Goal: Book appointment/travel/reservation

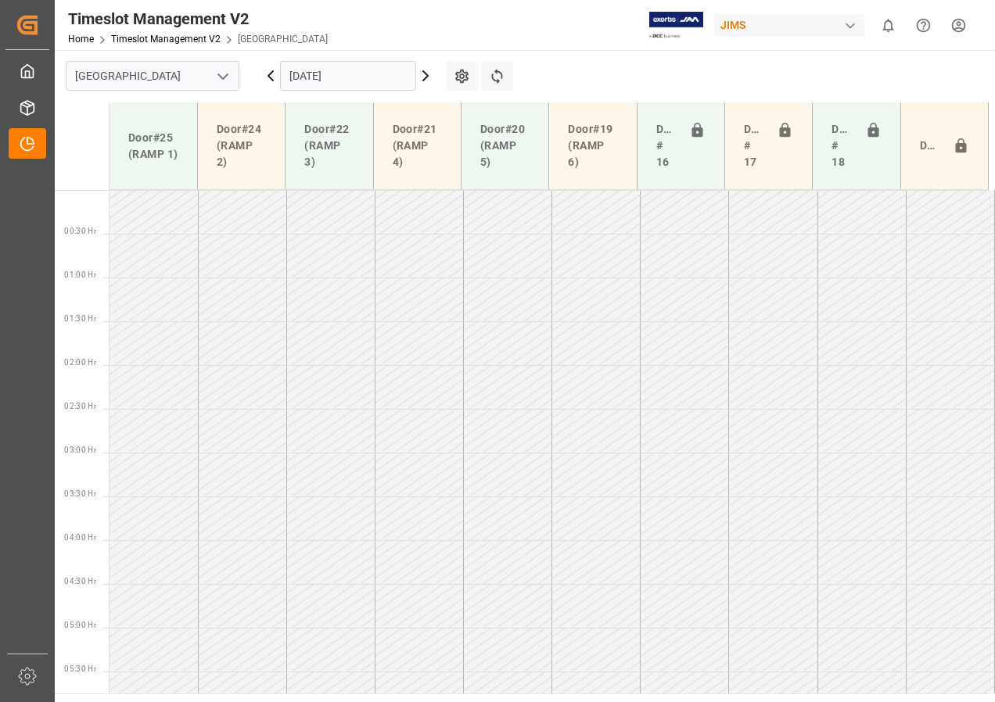
scroll to position [541, 0]
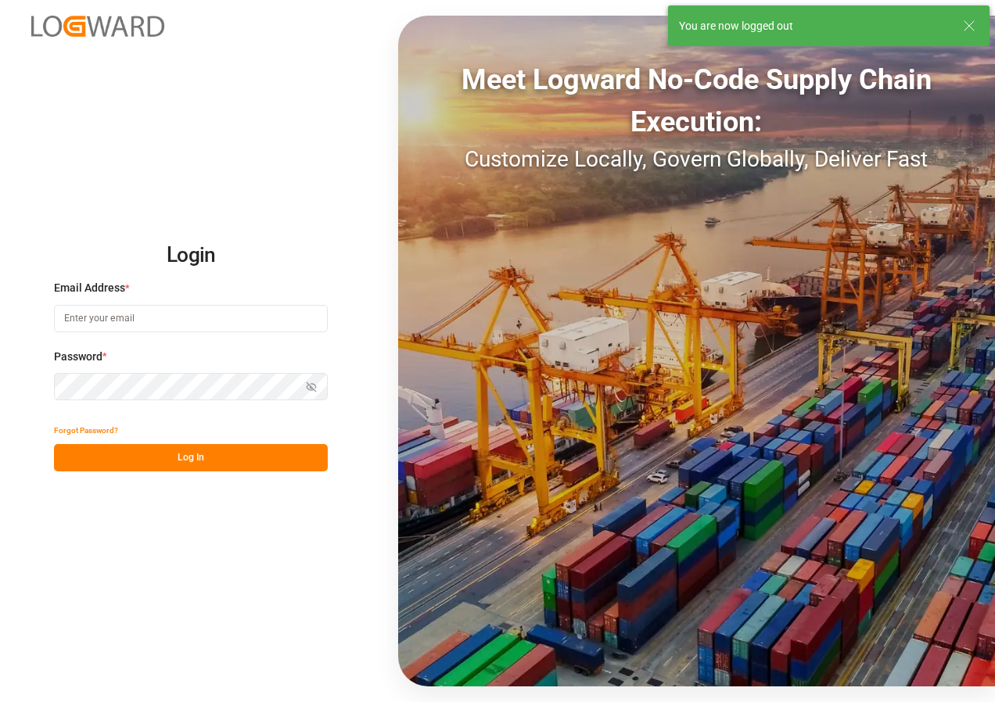
type input "[EMAIL_ADDRESS][DOMAIN_NAME]"
click at [179, 460] on button "Log In" at bounding box center [191, 457] width 274 height 27
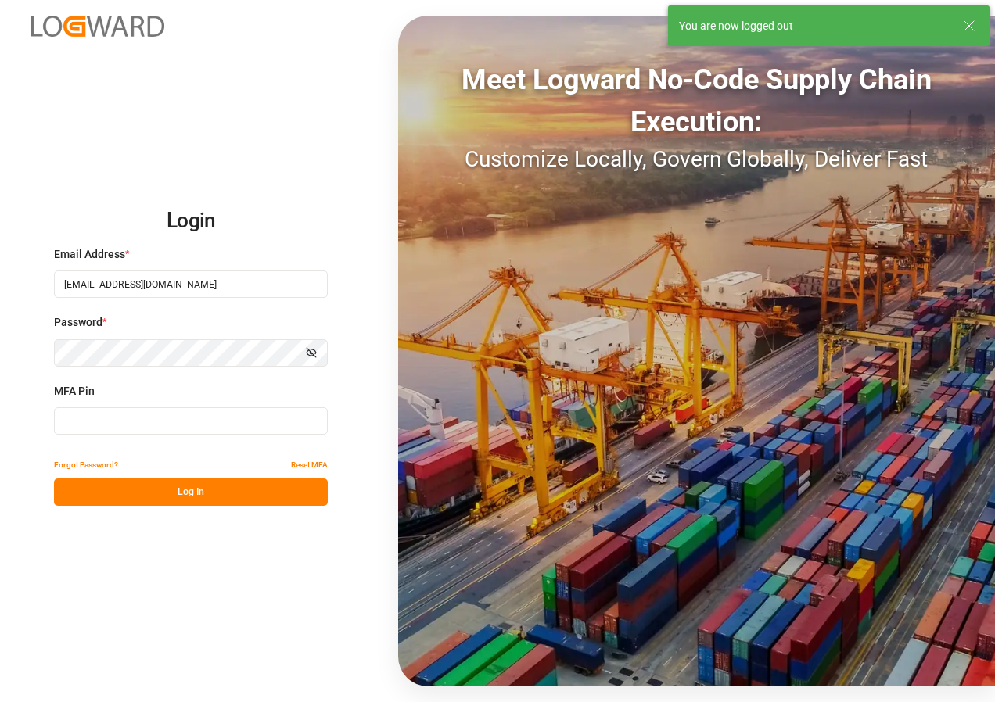
click at [129, 422] on input at bounding box center [191, 421] width 274 height 27
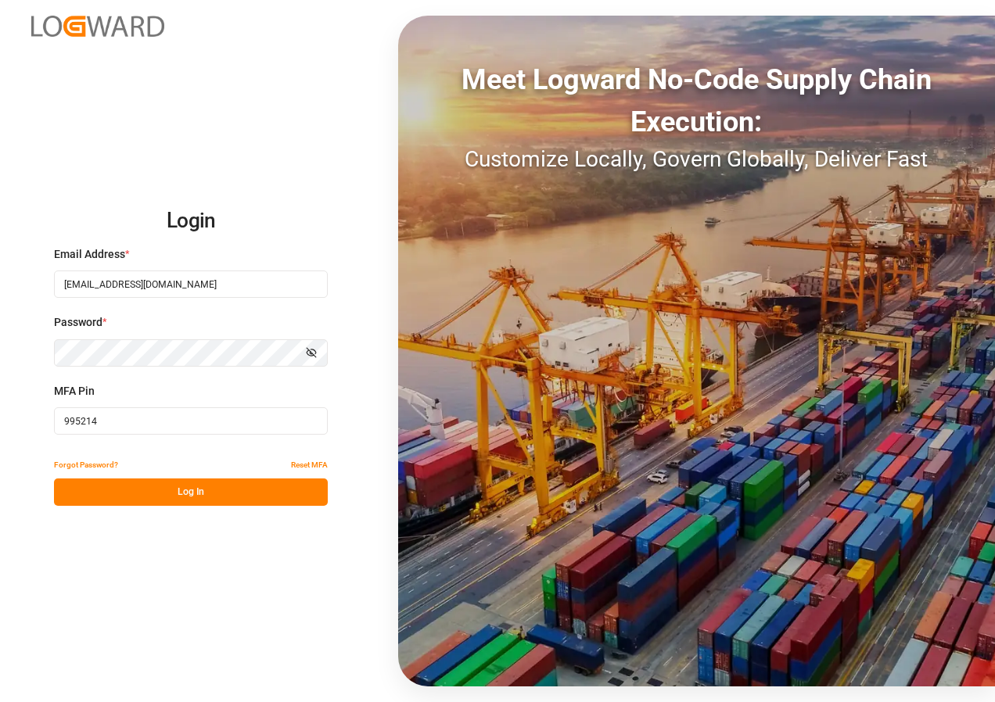
type input "995214"
click at [175, 498] on button "Log In" at bounding box center [191, 492] width 274 height 27
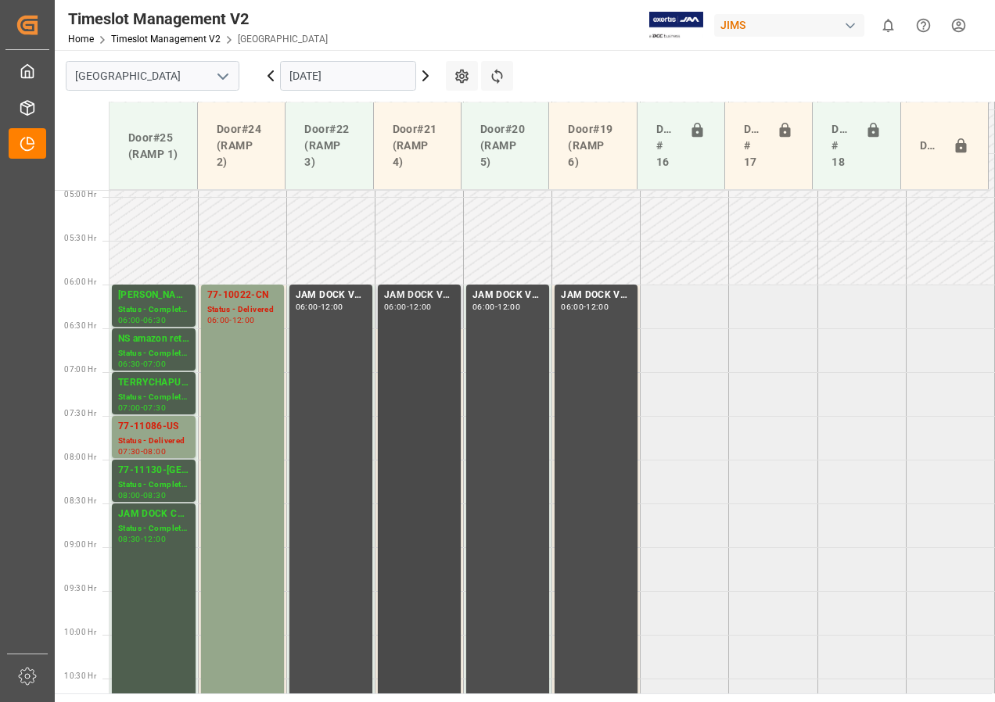
scroll to position [470, 0]
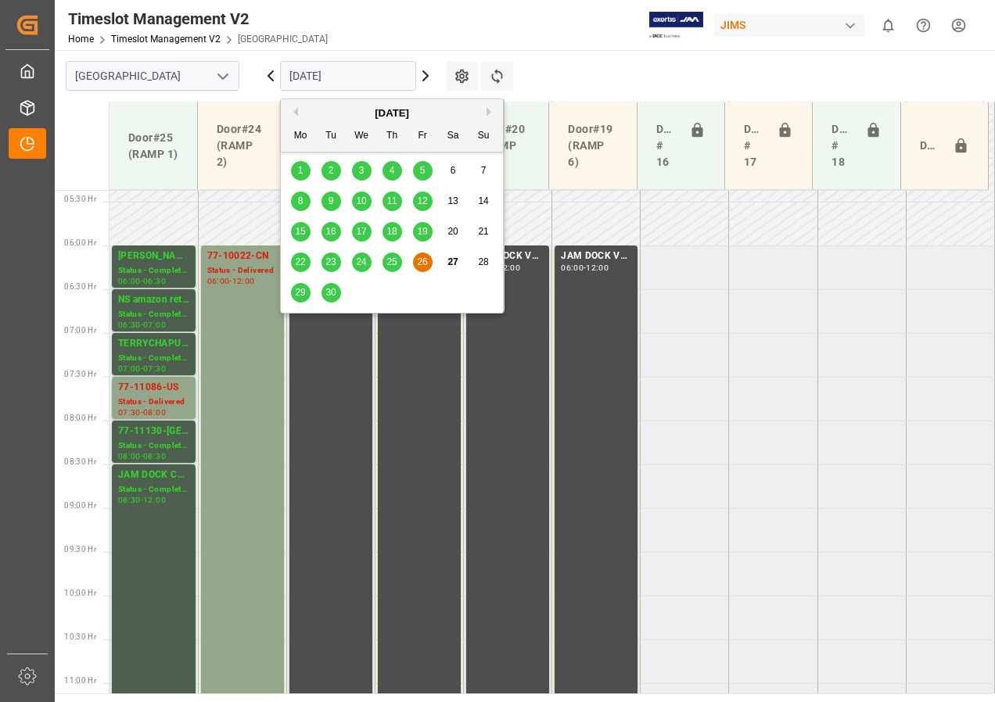
click at [315, 76] on input "[DATE]" at bounding box center [348, 76] width 136 height 30
click at [299, 291] on span "29" at bounding box center [300, 292] width 10 height 11
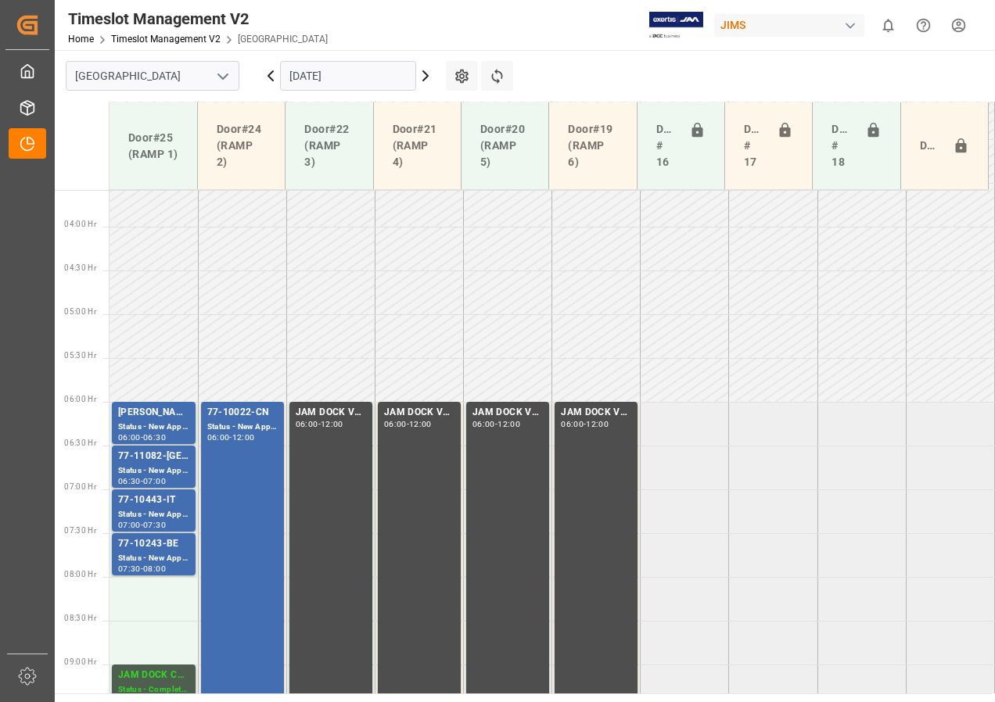
scroll to position [392, 0]
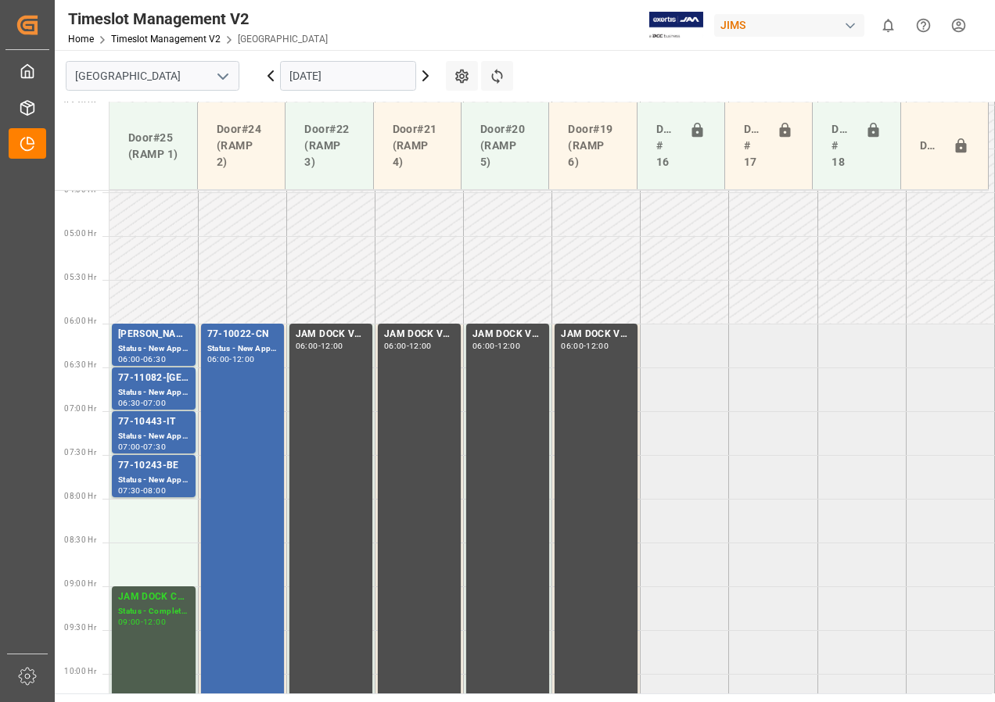
click at [322, 76] on input "[DATE]" at bounding box center [348, 76] width 136 height 30
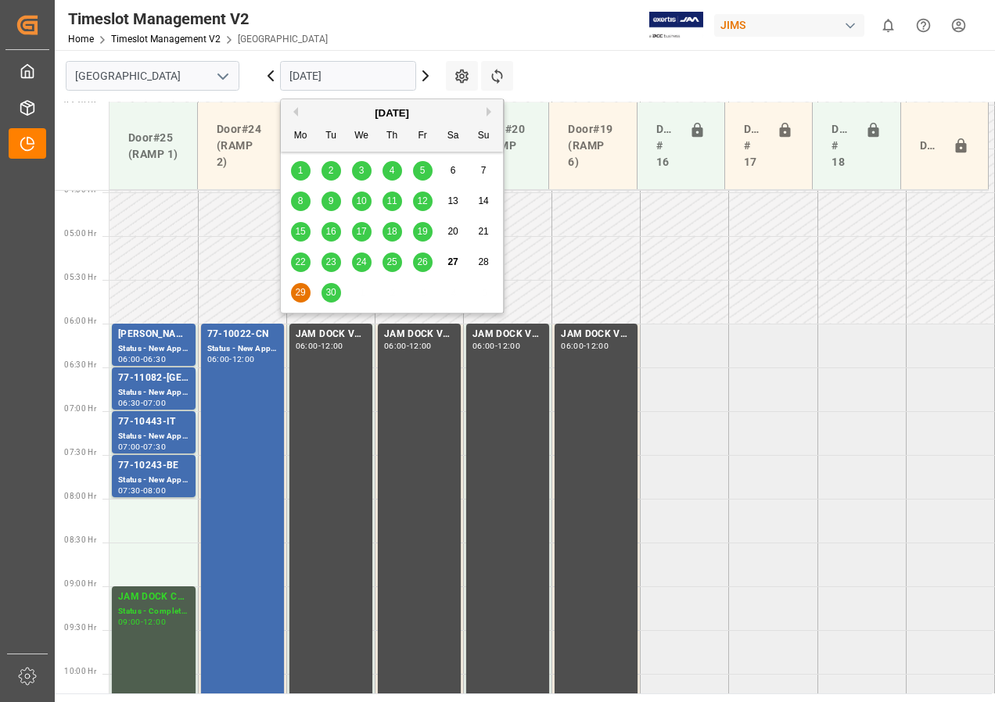
click at [331, 293] on span "30" at bounding box center [330, 292] width 10 height 11
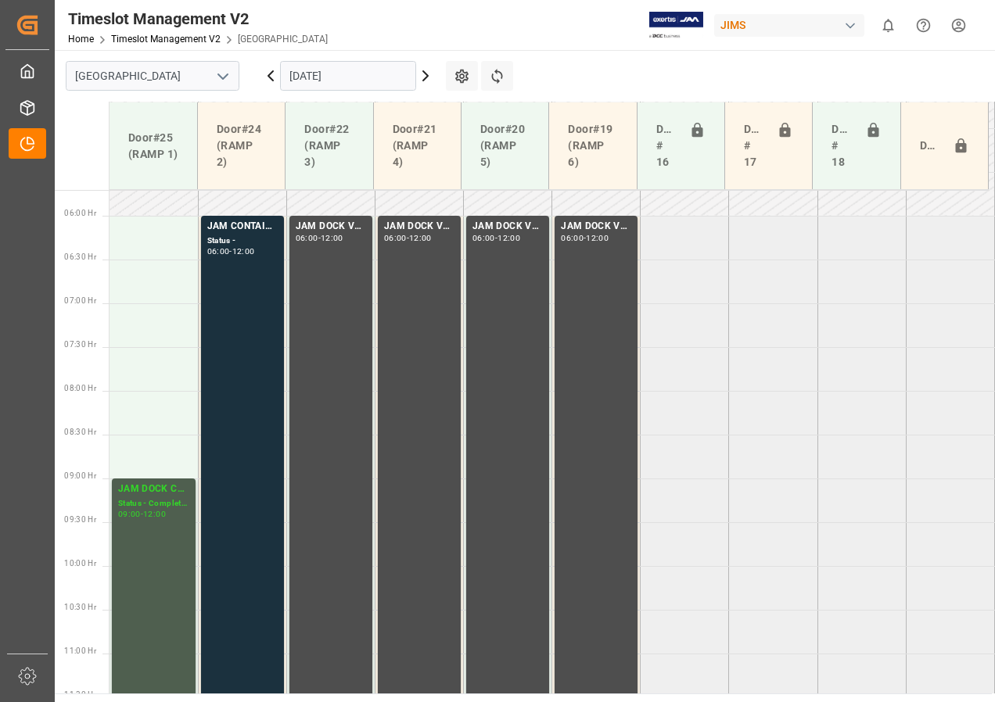
scroll to position [548, 0]
